Goal: Task Accomplishment & Management: Use online tool/utility

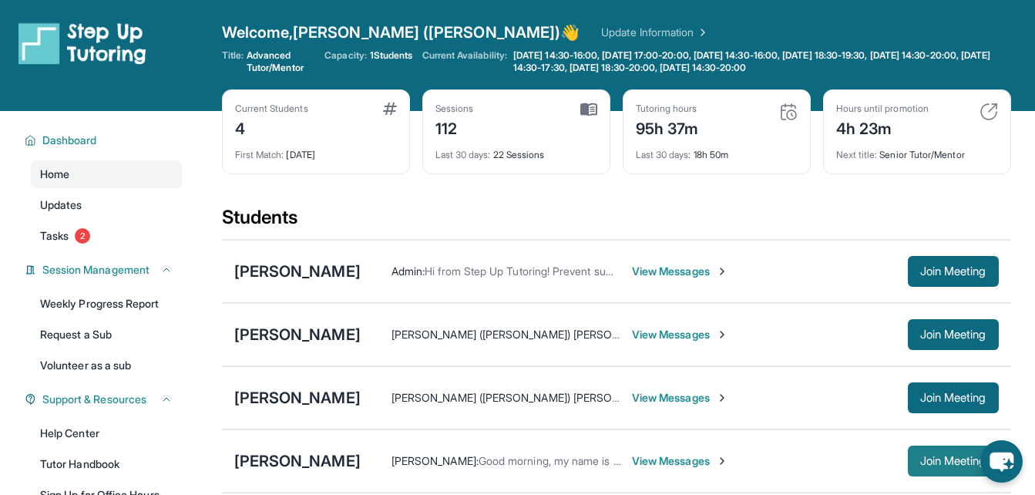
click at [955, 461] on span "Join Meeting" at bounding box center [953, 460] width 66 height 9
click at [932, 456] on span "Join Meeting" at bounding box center [953, 460] width 66 height 9
click at [272, 459] on div "[PERSON_NAME]" at bounding box center [297, 461] width 126 height 22
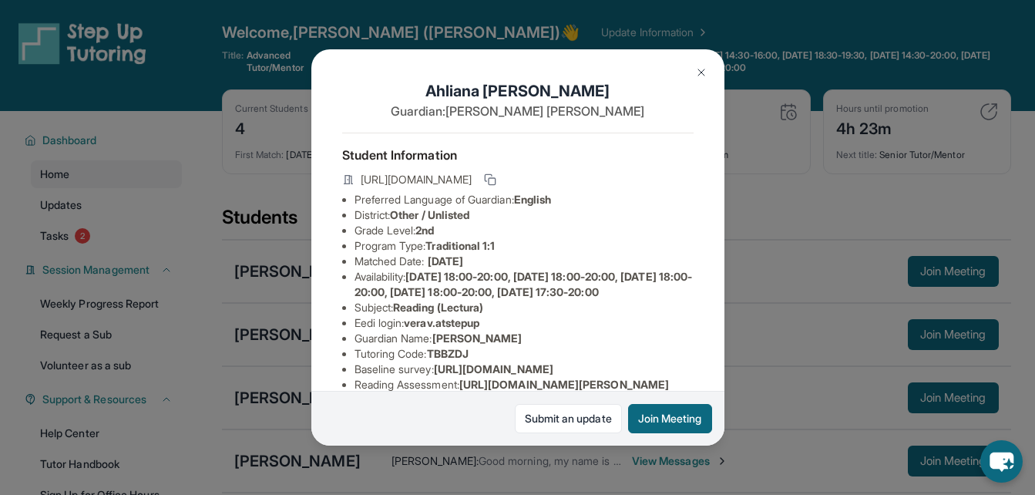
click at [285, 458] on div "[PERSON_NAME] Guardian: [PERSON_NAME] Student Information [URL][DOMAIN_NAME] Pr…" at bounding box center [517, 247] width 1035 height 495
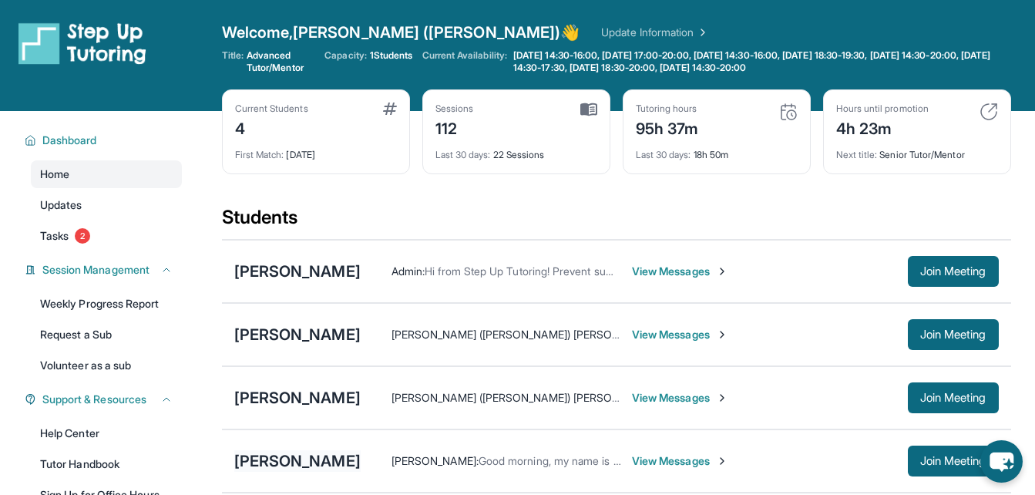
click at [307, 463] on div "[PERSON_NAME]" at bounding box center [297, 461] width 126 height 22
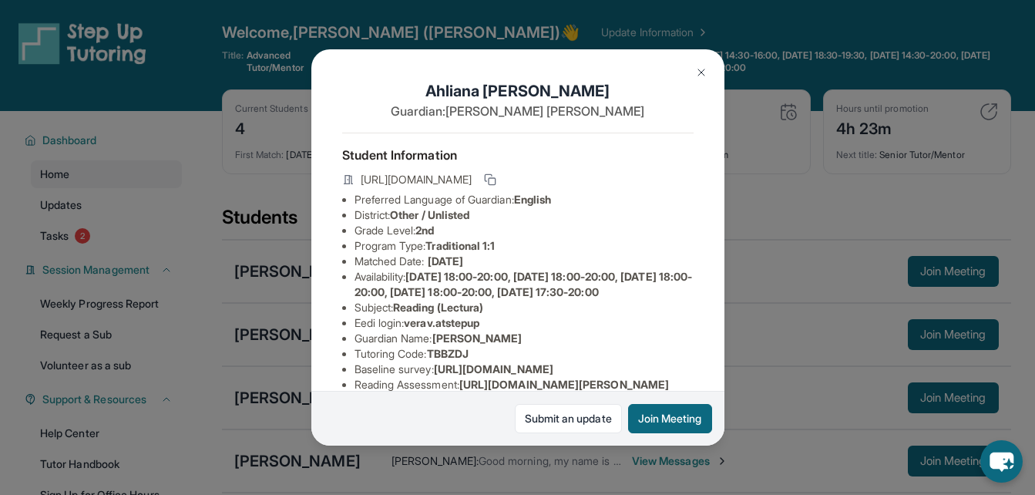
click at [840, 202] on div "[PERSON_NAME] Guardian: [PERSON_NAME] Student Information [URL][DOMAIN_NAME] Pr…" at bounding box center [517, 247] width 1035 height 495
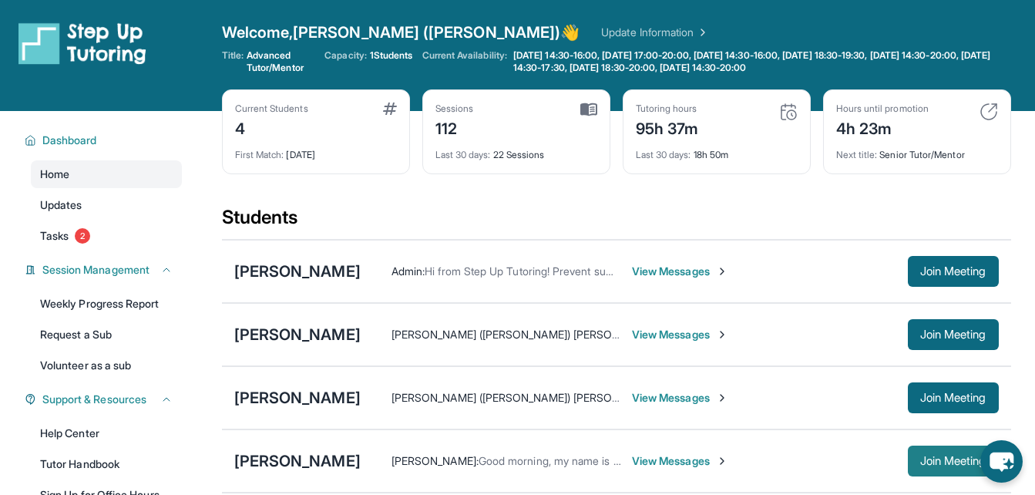
click at [951, 452] on button "Join Meeting" at bounding box center [953, 461] width 91 height 31
click at [307, 399] on div "[PERSON_NAME]" at bounding box center [297, 398] width 126 height 22
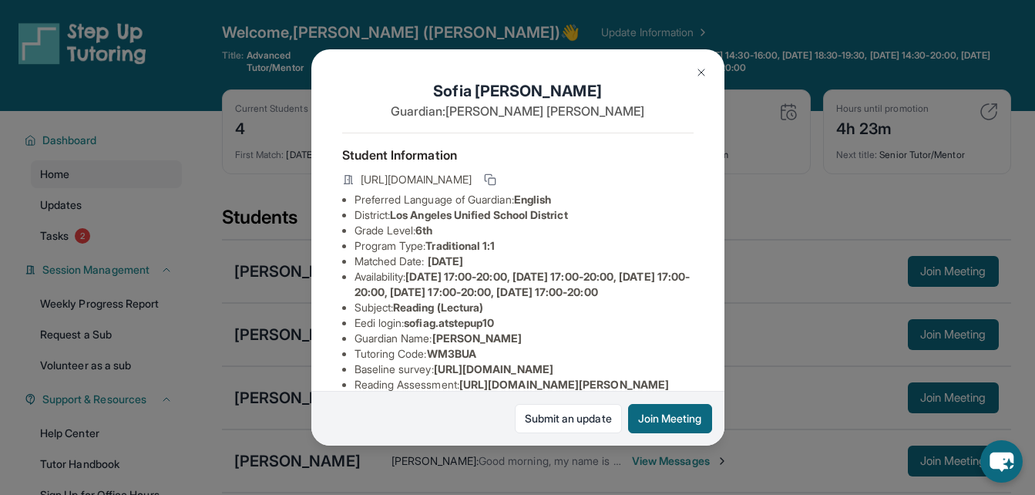
click at [305, 468] on div "[PERSON_NAME] Guardian: [PERSON_NAME] Student Information [URL][DOMAIN_NAME] Pr…" at bounding box center [517, 247] width 1035 height 495
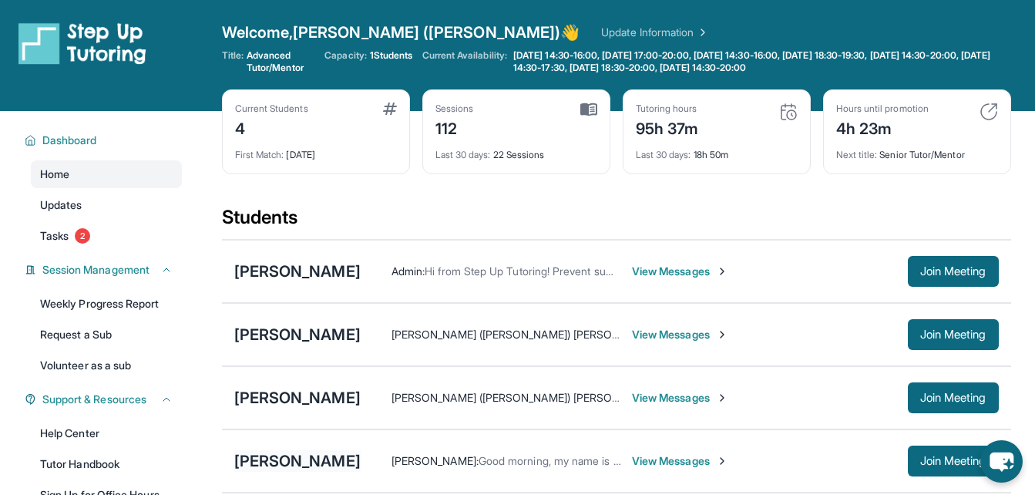
click at [312, 460] on div "[PERSON_NAME]" at bounding box center [297, 461] width 126 height 22
